Goal: Task Accomplishment & Management: Use online tool/utility

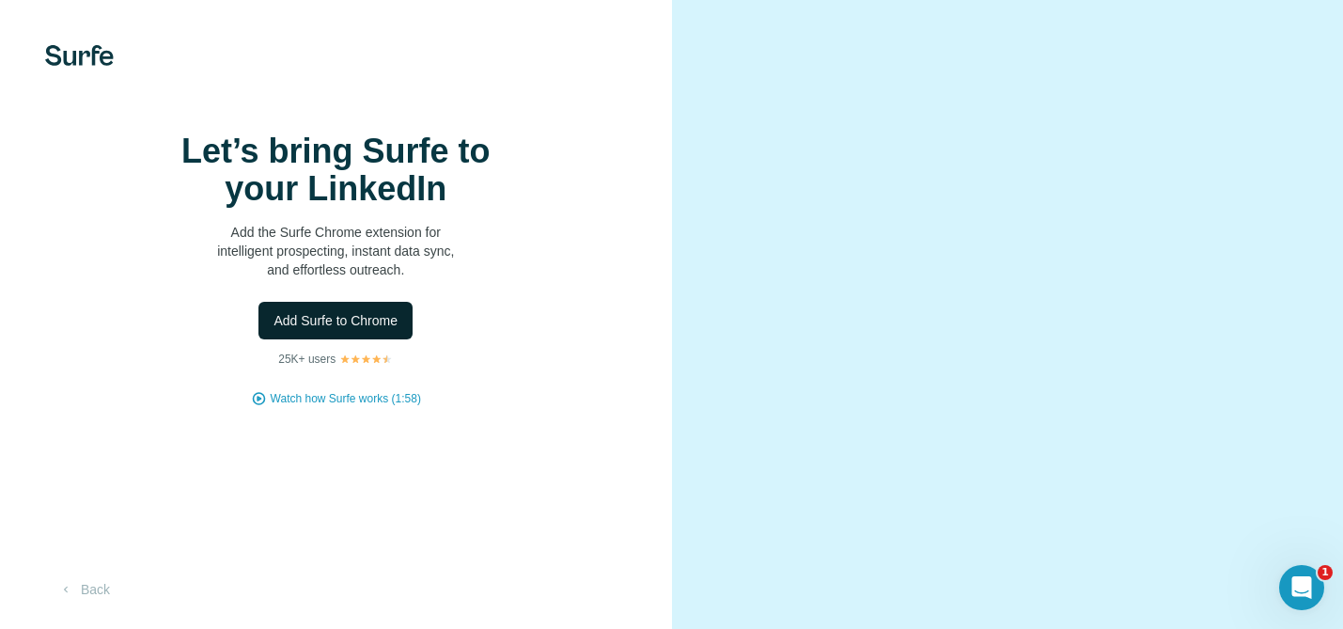
click at [318, 330] on span "Add Surfe to Chrome" at bounding box center [335, 320] width 124 height 19
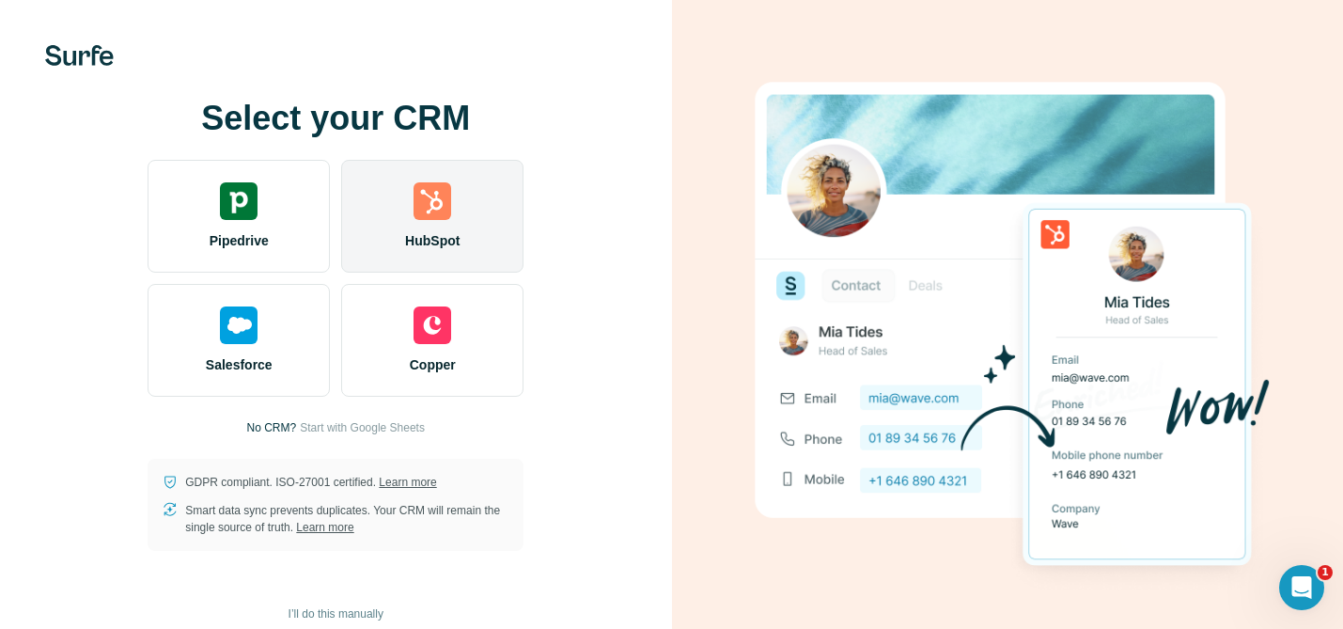
click at [436, 236] on span "HubSpot" at bounding box center [432, 240] width 54 height 19
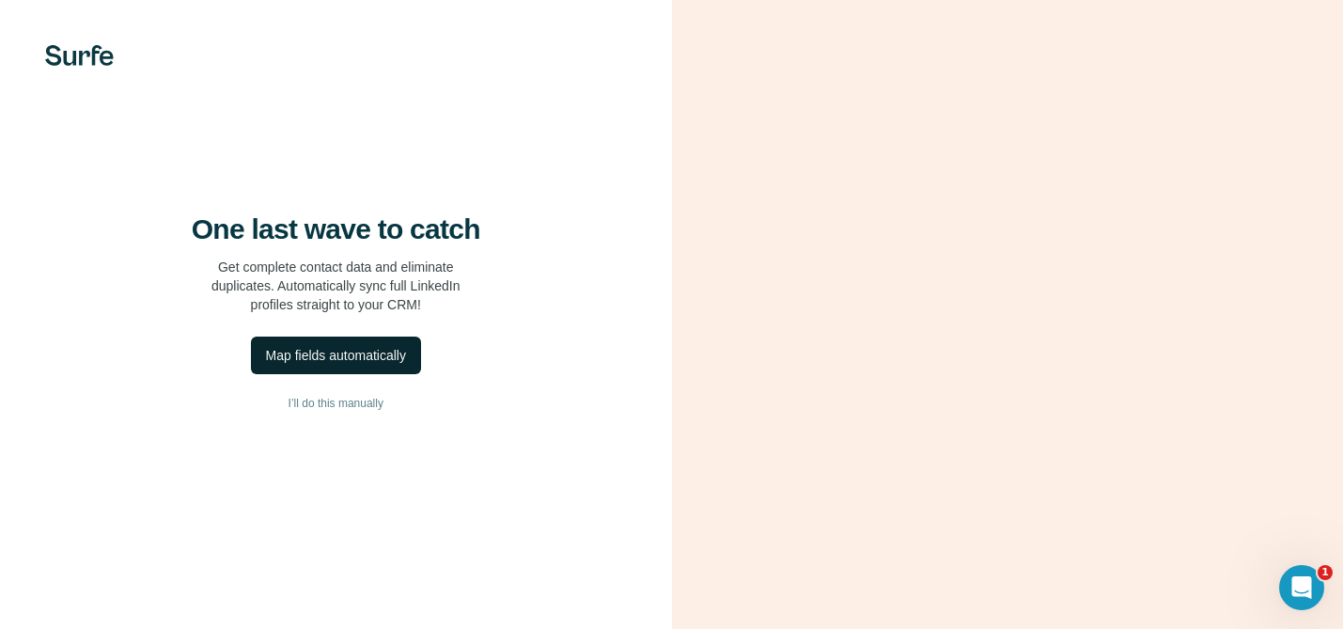
click at [351, 365] on div "Map fields automatically" at bounding box center [336, 355] width 140 height 19
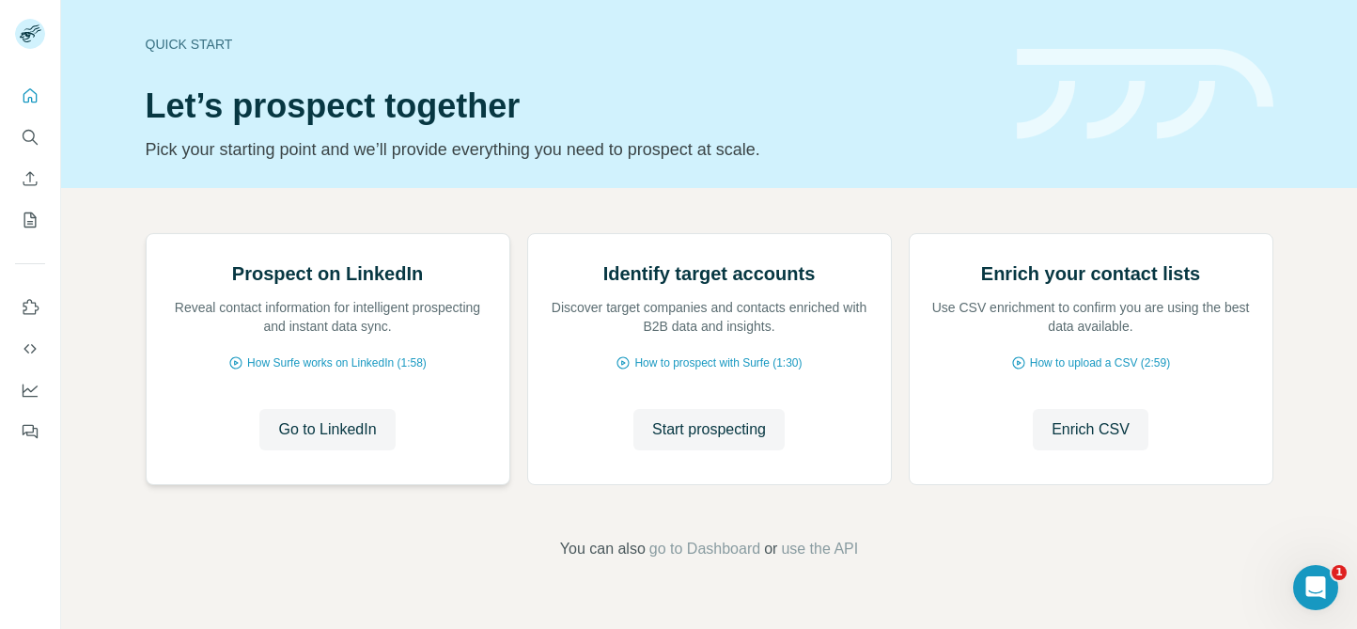
scroll to position [51, 0]
click at [315, 441] on span "Go to LinkedIn" at bounding box center [327, 429] width 98 height 23
